Goal: Task Accomplishment & Management: Manage account settings

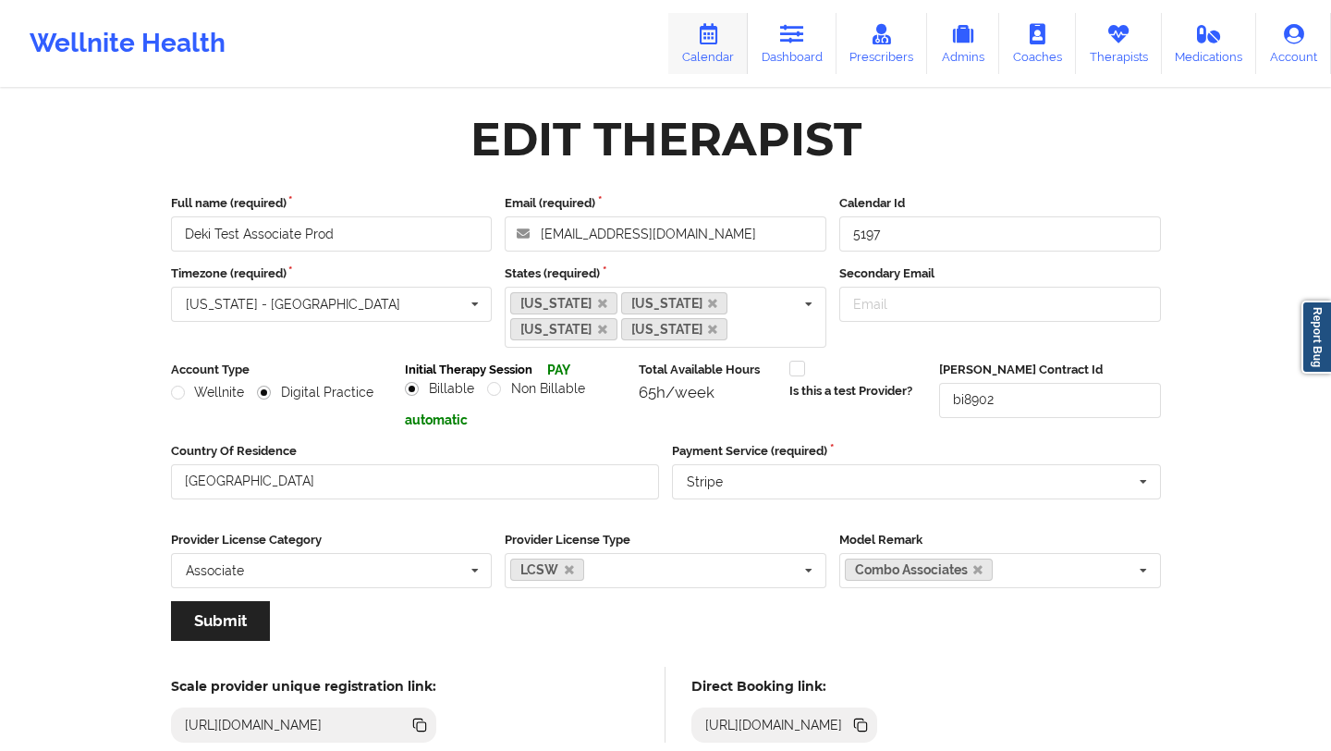
click at [713, 40] on icon at bounding box center [708, 34] width 24 height 20
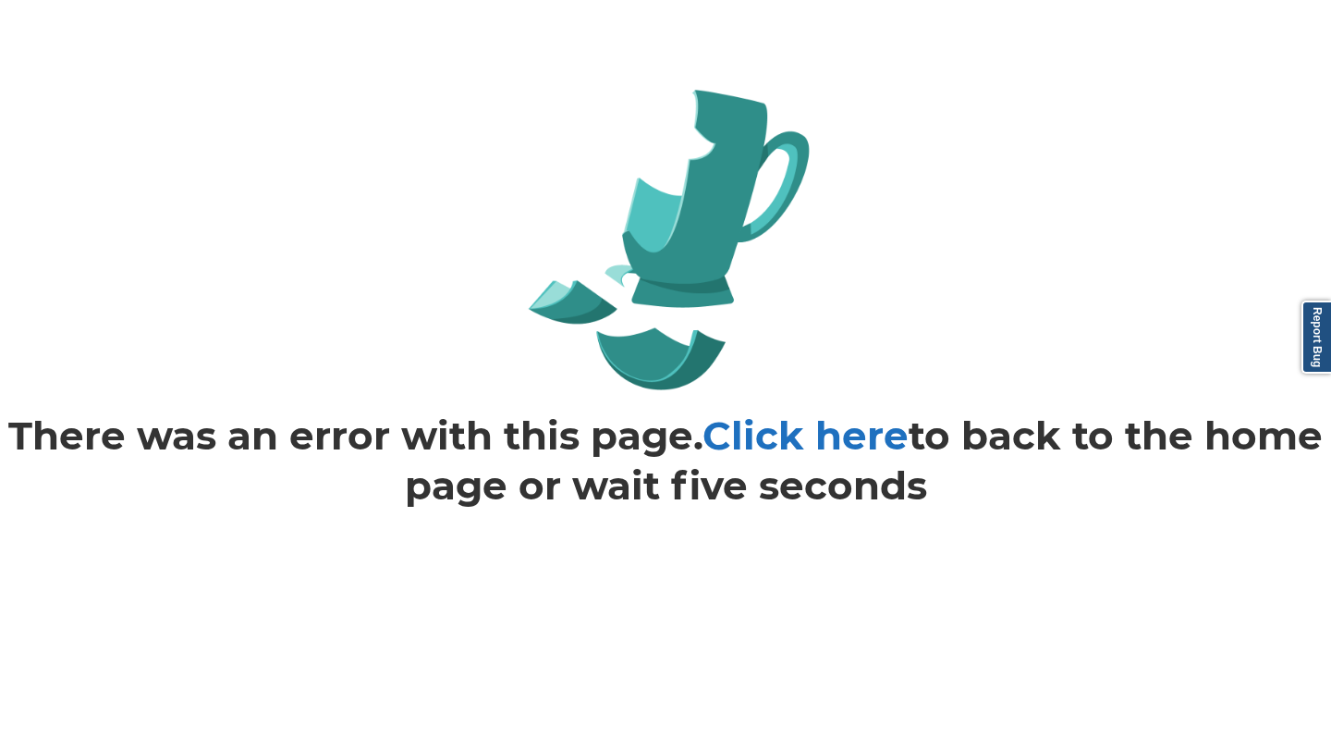
click at [854, 425] on link "Click here" at bounding box center [806, 435] width 206 height 48
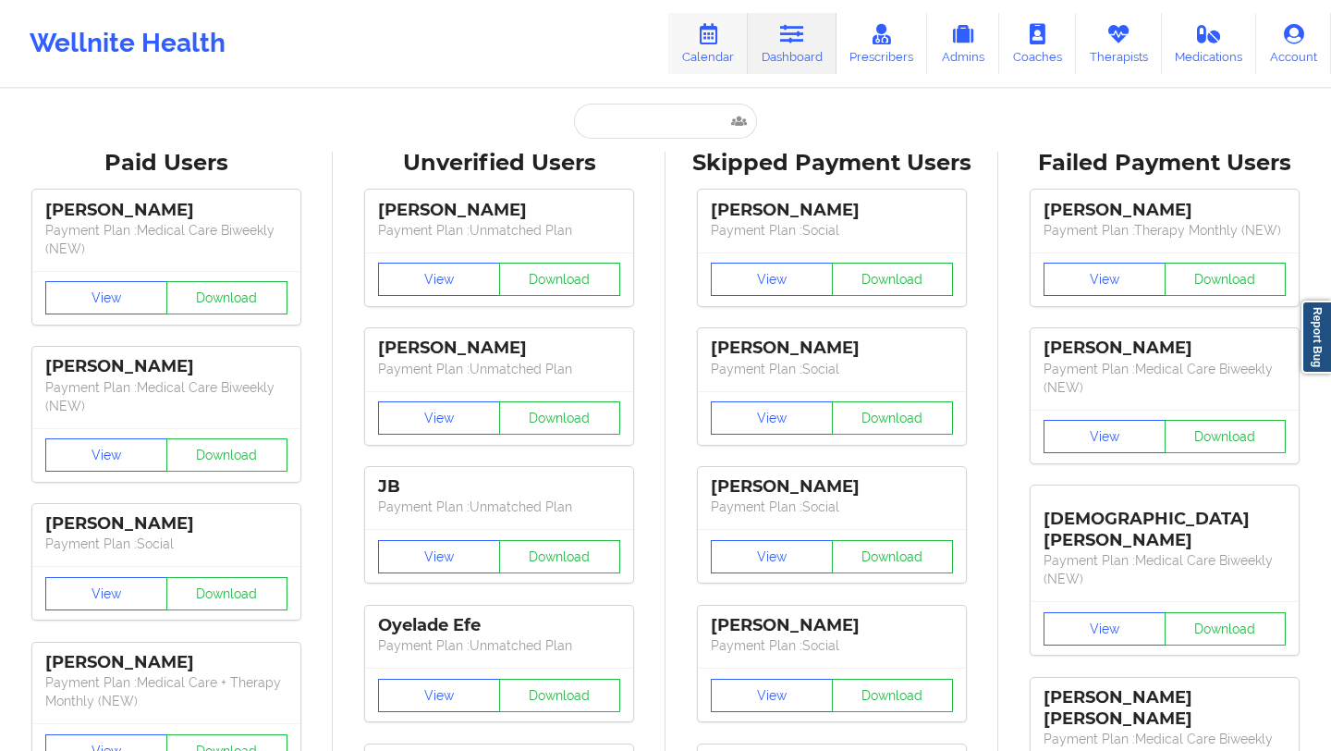
click at [719, 57] on link "Calendar" at bounding box center [708, 43] width 80 height 61
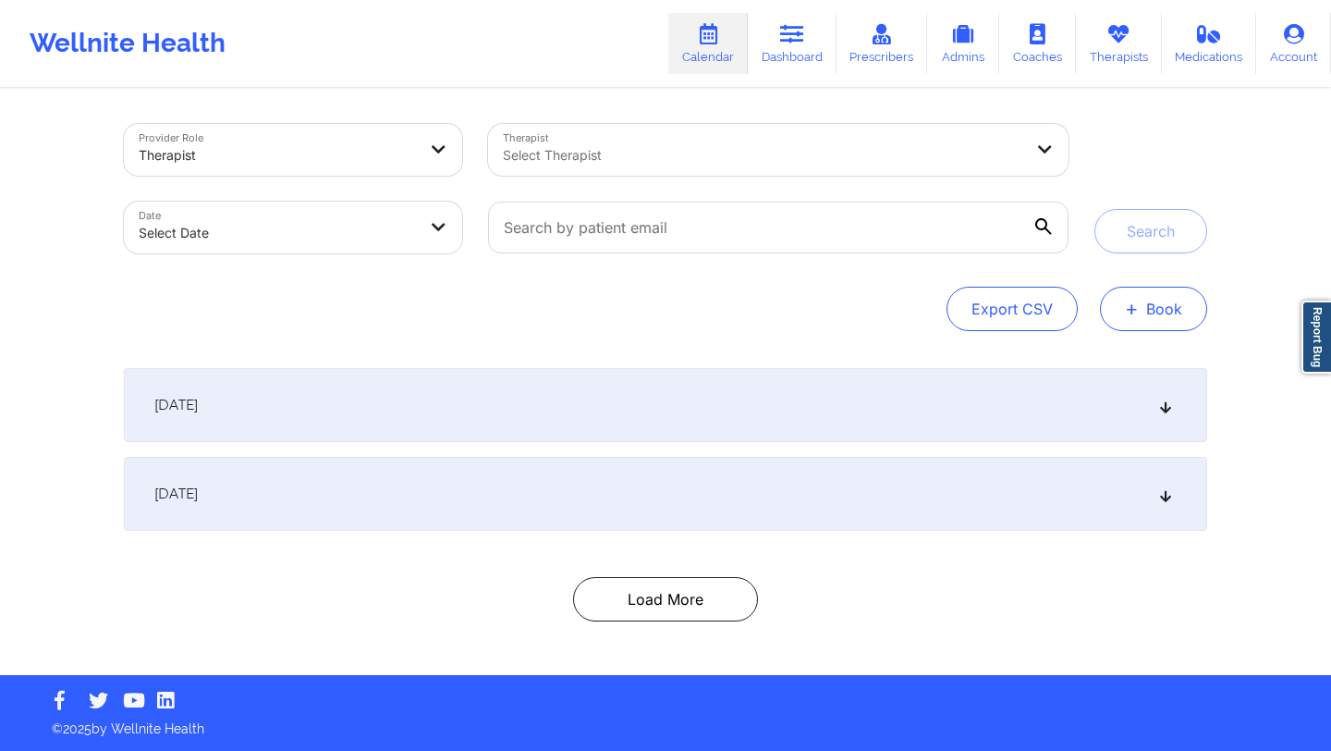
click at [1139, 303] on span "+" at bounding box center [1132, 308] width 14 height 10
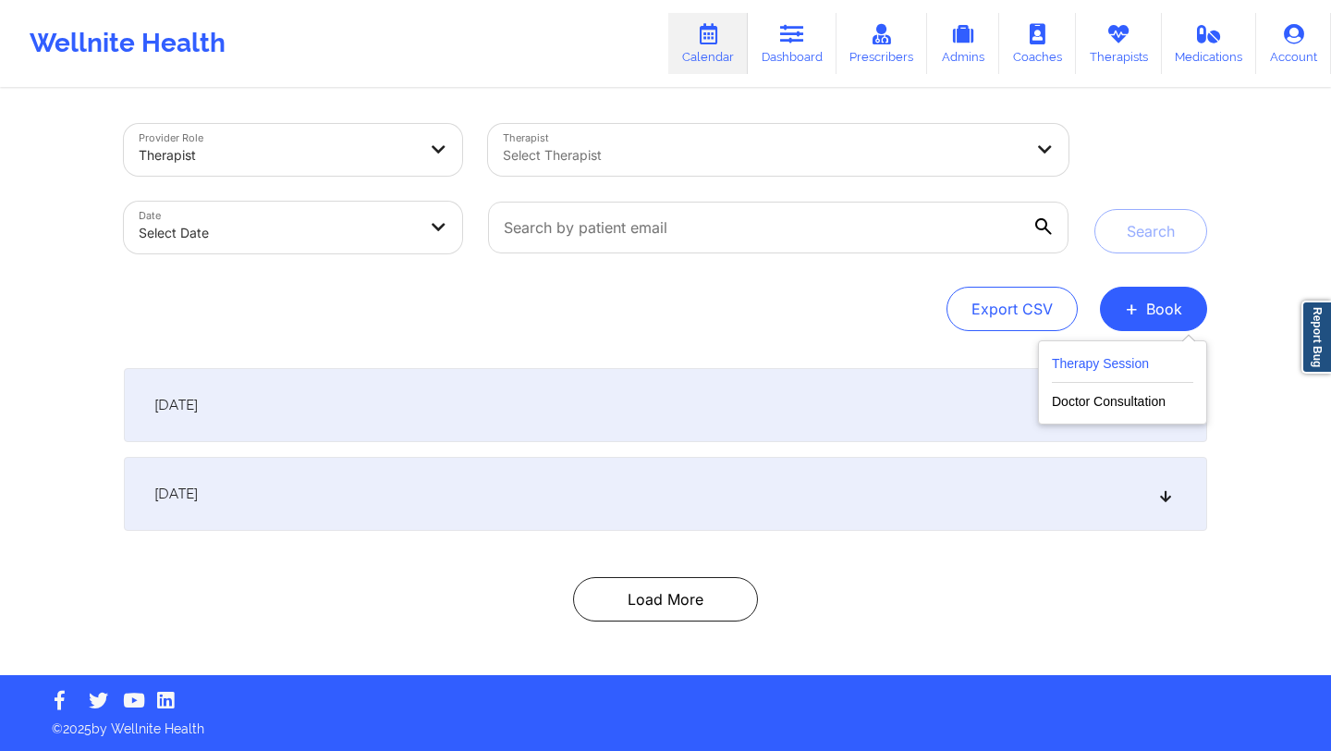
click at [1096, 361] on button "Therapy Session" at bounding box center [1122, 367] width 141 height 31
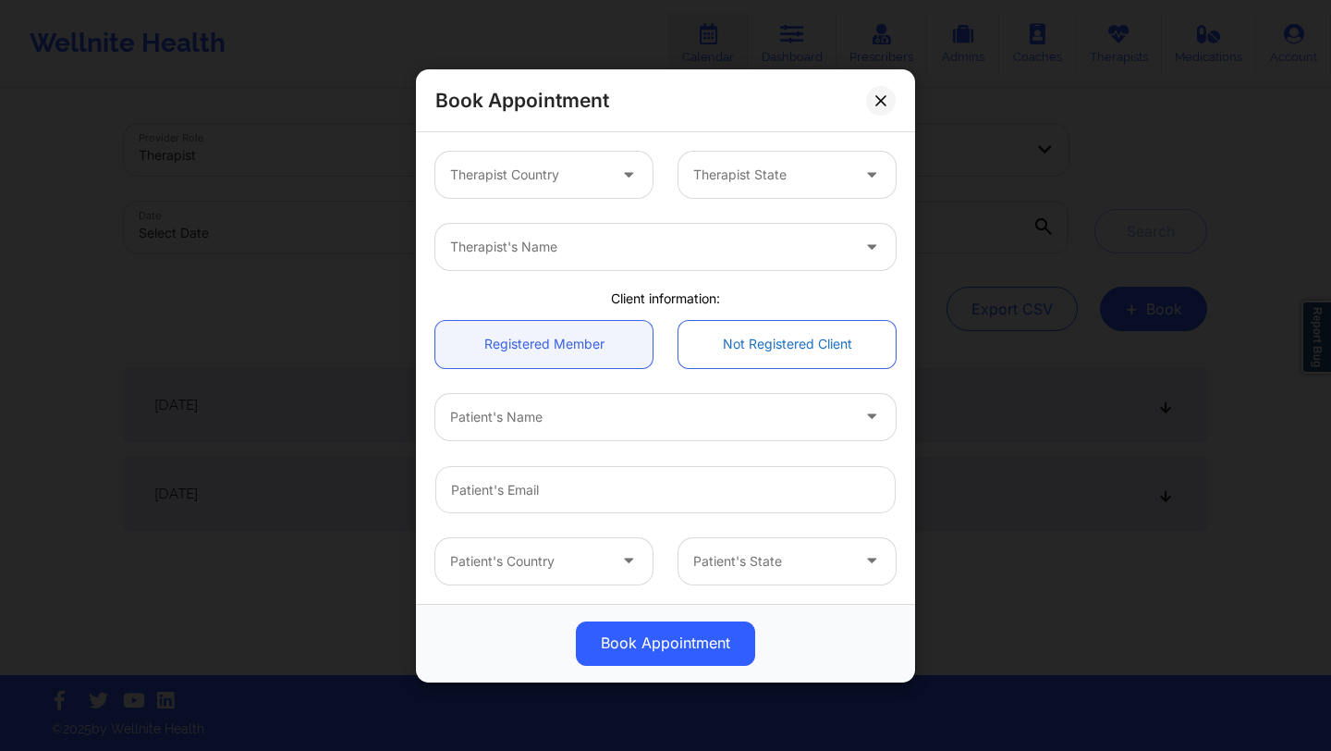
click at [744, 343] on link "Not Registered Client" at bounding box center [787, 343] width 217 height 47
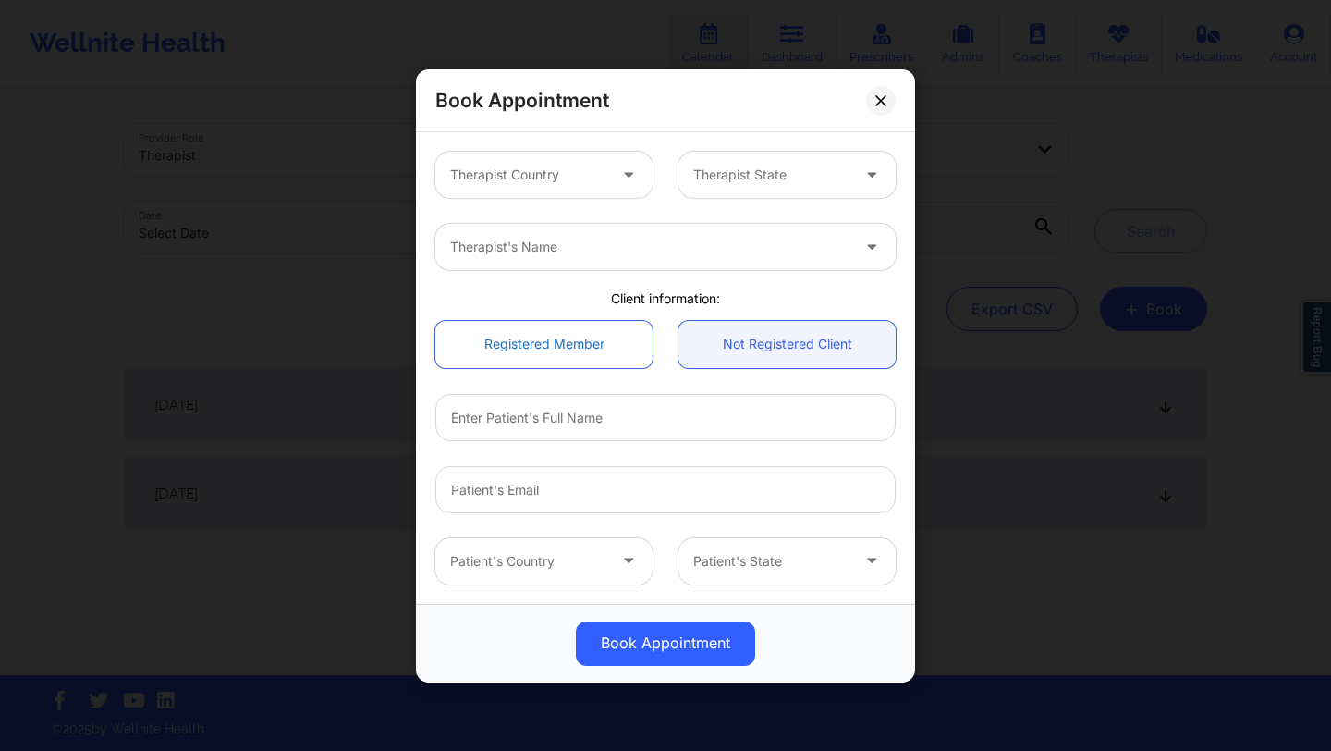
click at [599, 361] on link "Registered Member" at bounding box center [543, 343] width 217 height 47
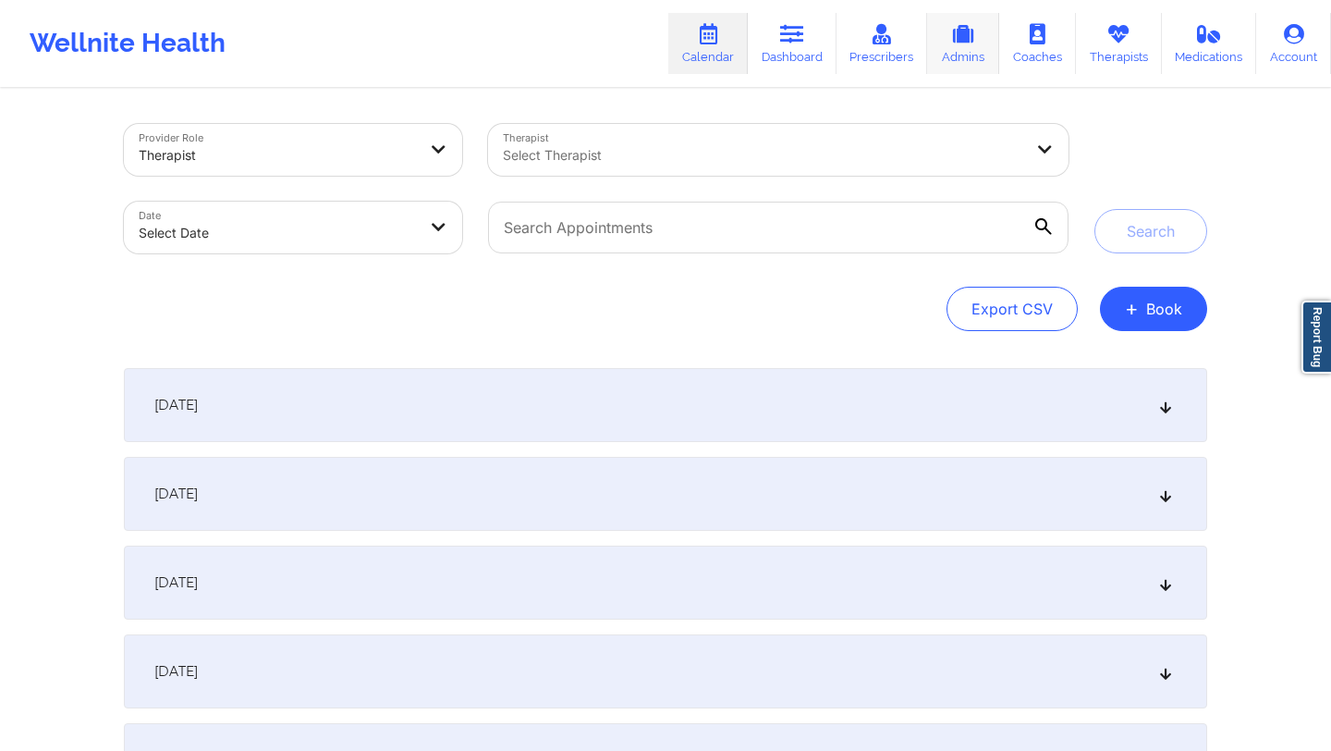
click at [998, 59] on link "Admins" at bounding box center [963, 43] width 72 height 61
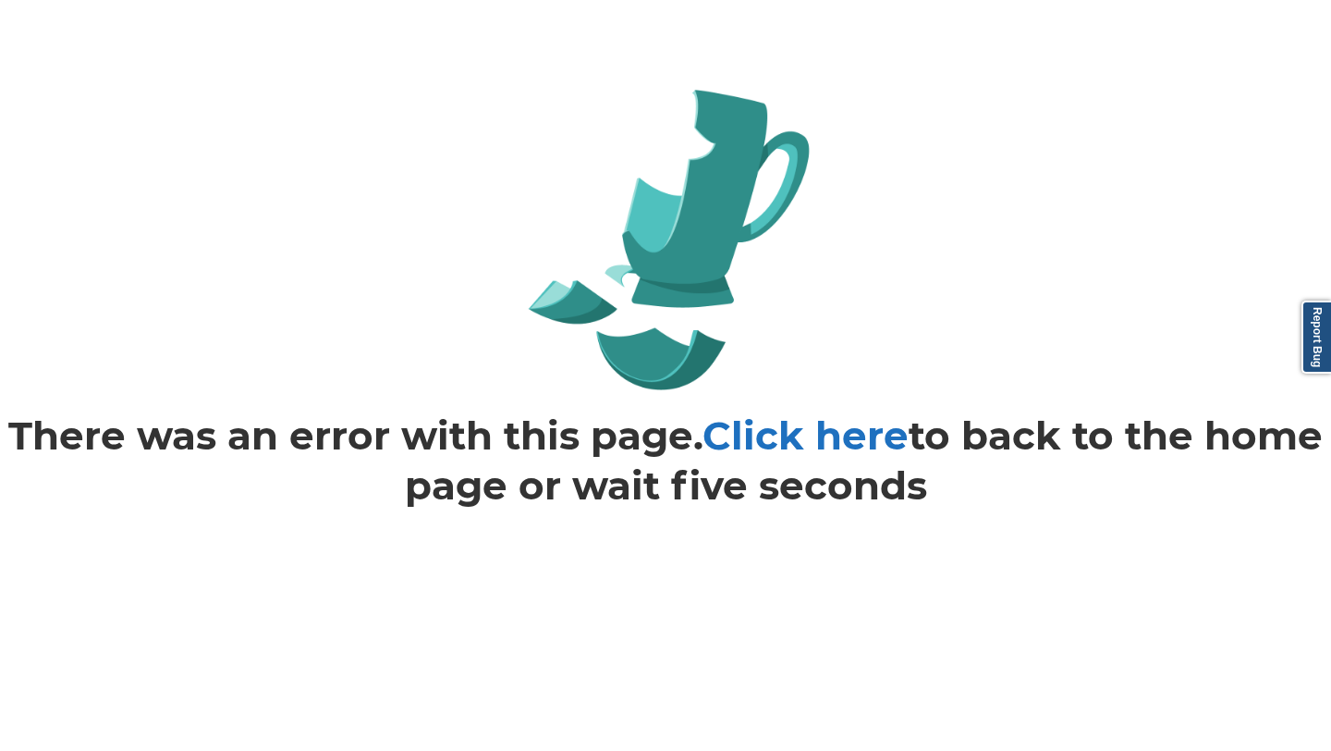
click at [825, 445] on link "Click here" at bounding box center [806, 435] width 206 height 48
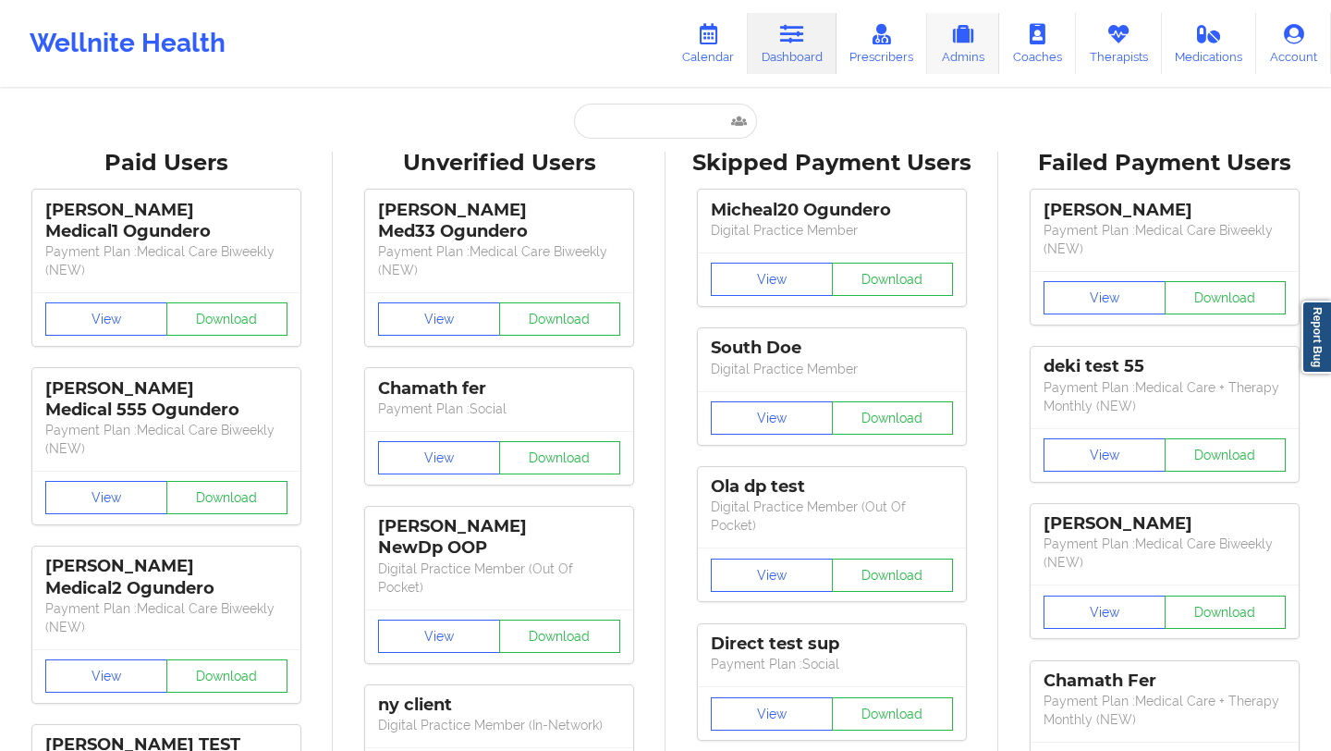
click at [937, 55] on link "Admins" at bounding box center [963, 43] width 72 height 61
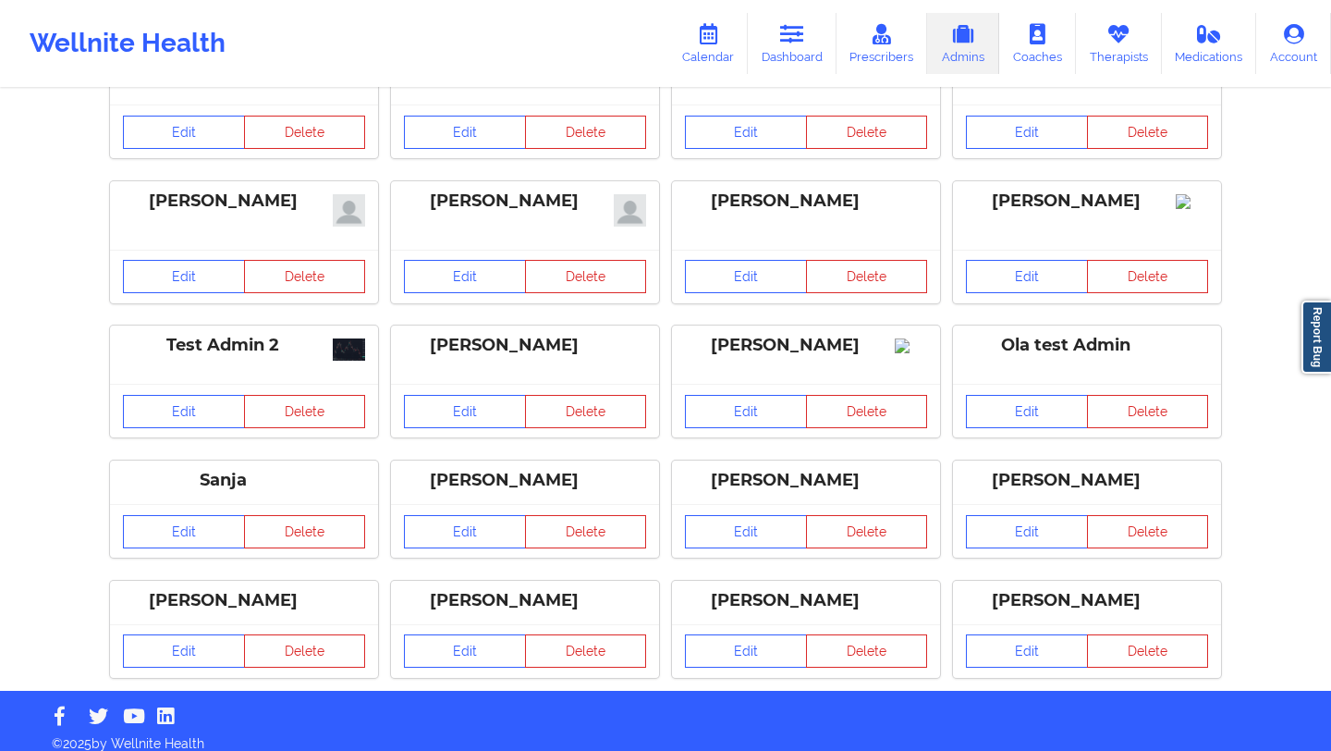
scroll to position [127, 0]
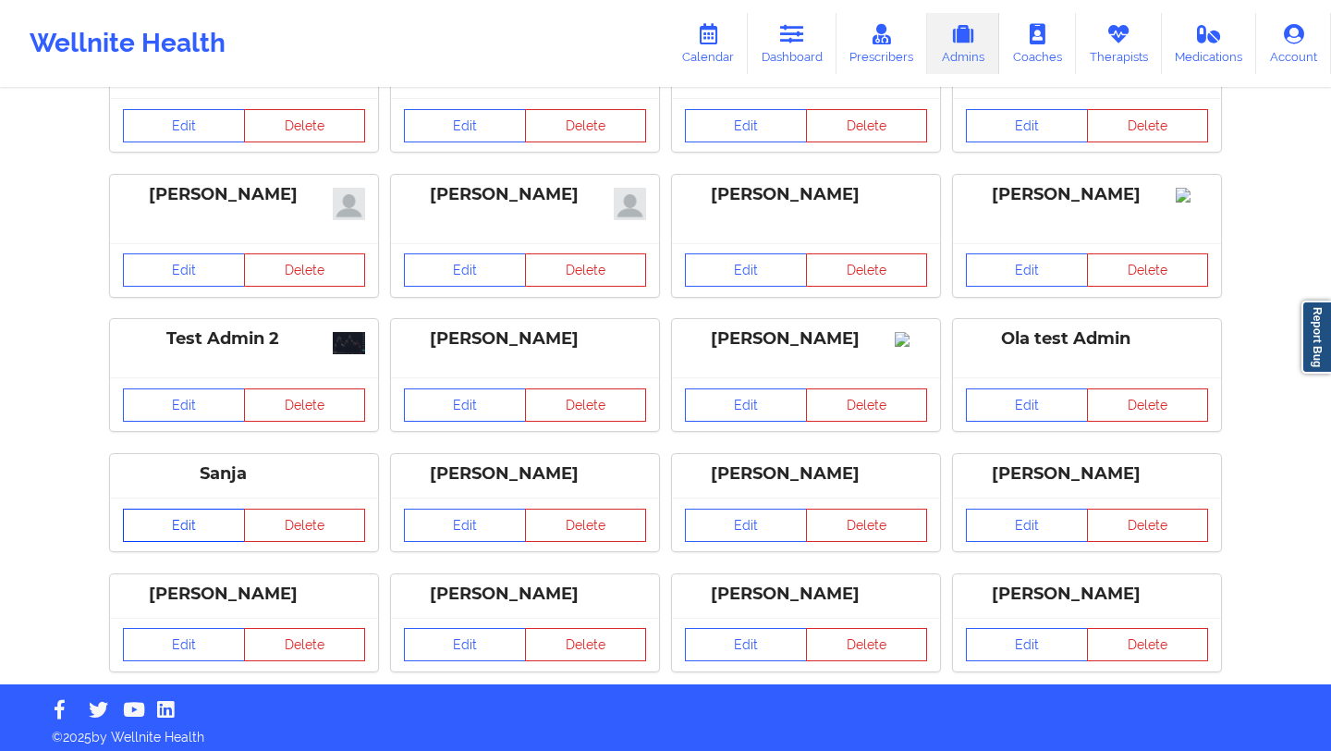
click at [202, 524] on link "Edit" at bounding box center [184, 525] width 122 height 33
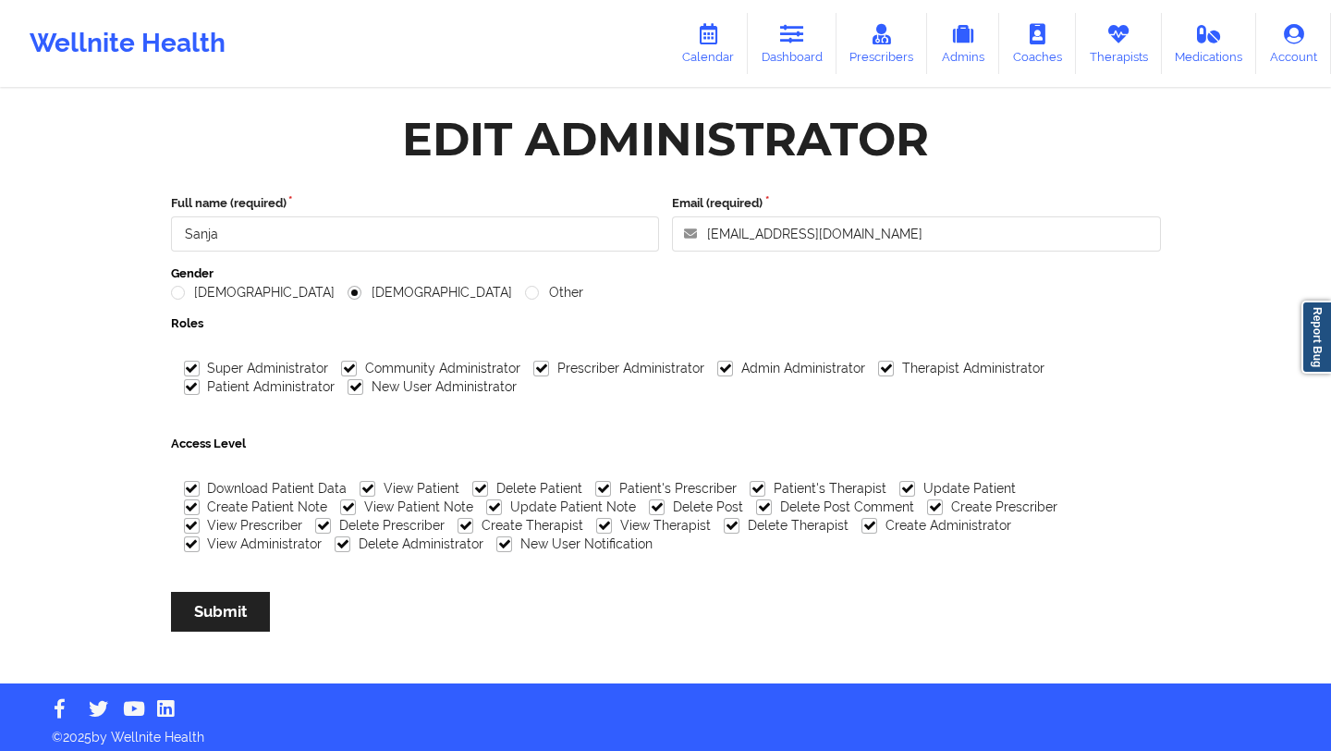
scroll to position [8, 0]
